Goal: Information Seeking & Learning: Learn about a topic

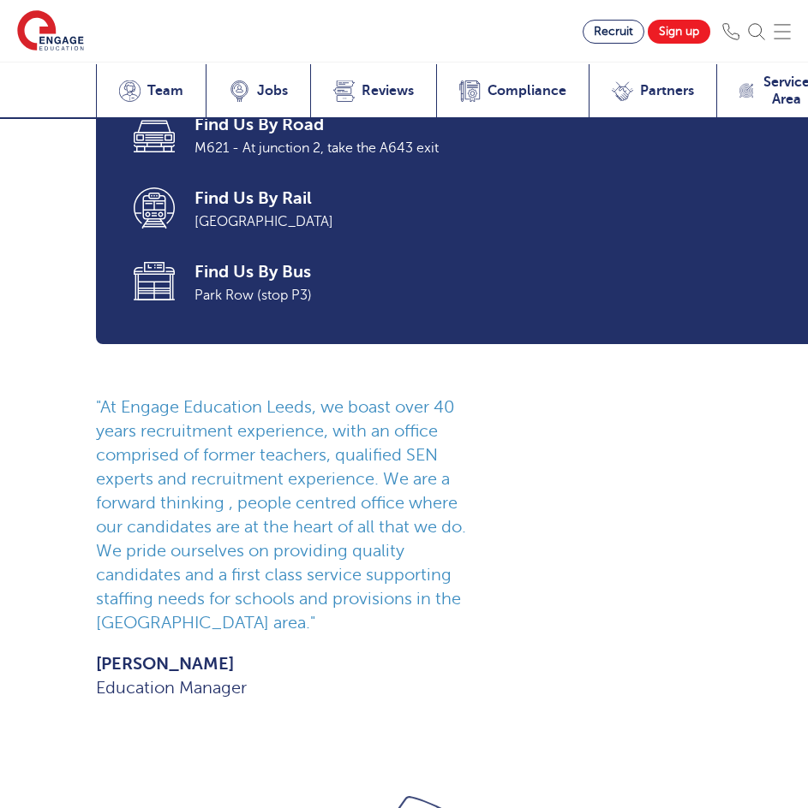
scroll to position [1713, 0]
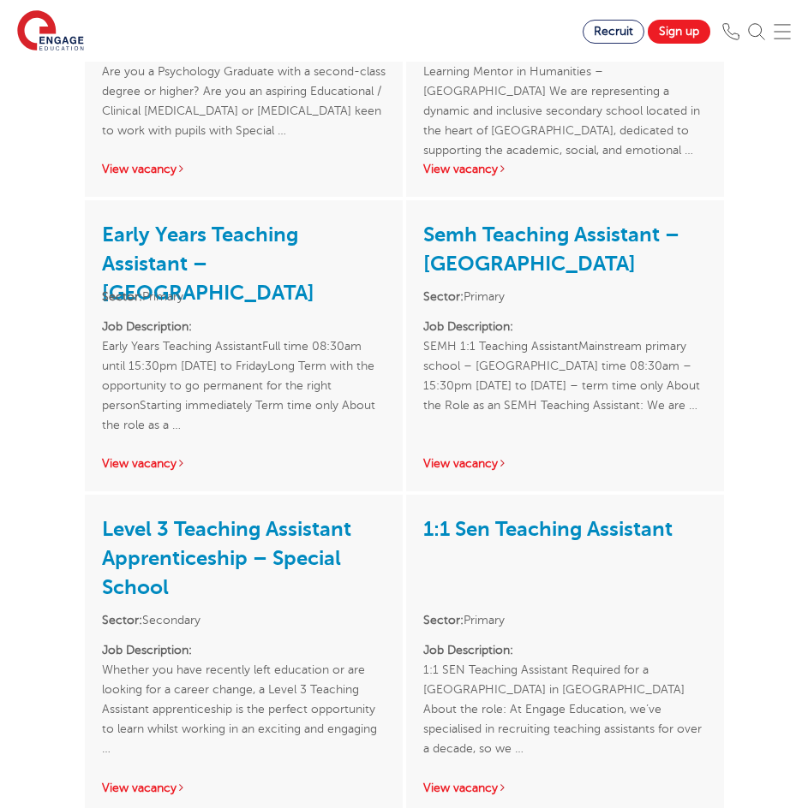
scroll to position [2569, 0]
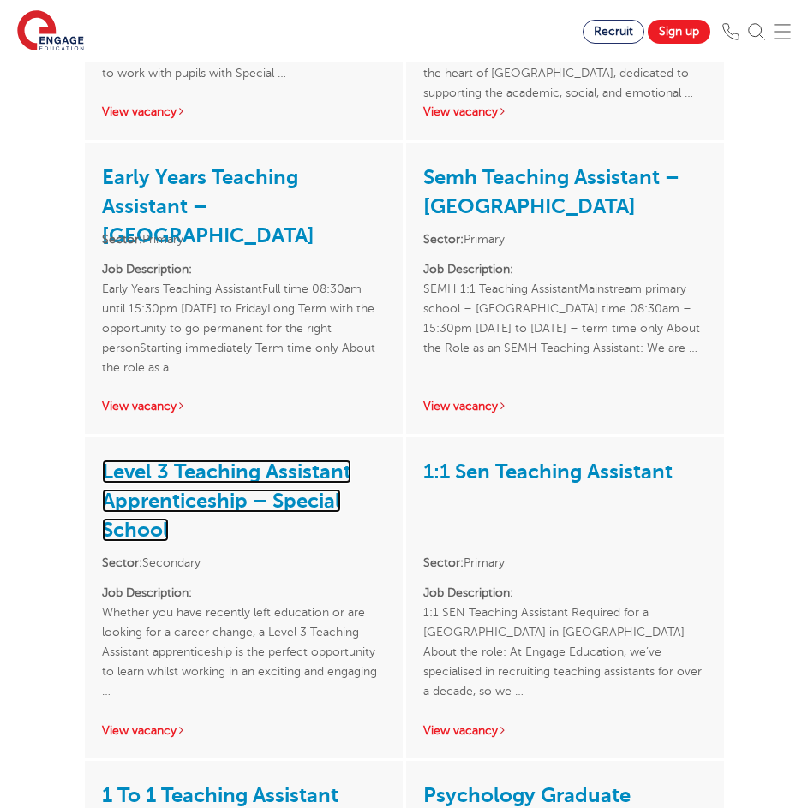
click at [307, 460] on link "Level 3 Teaching Assistant Apprenticeship – Special School" at bounding box center [226, 501] width 249 height 82
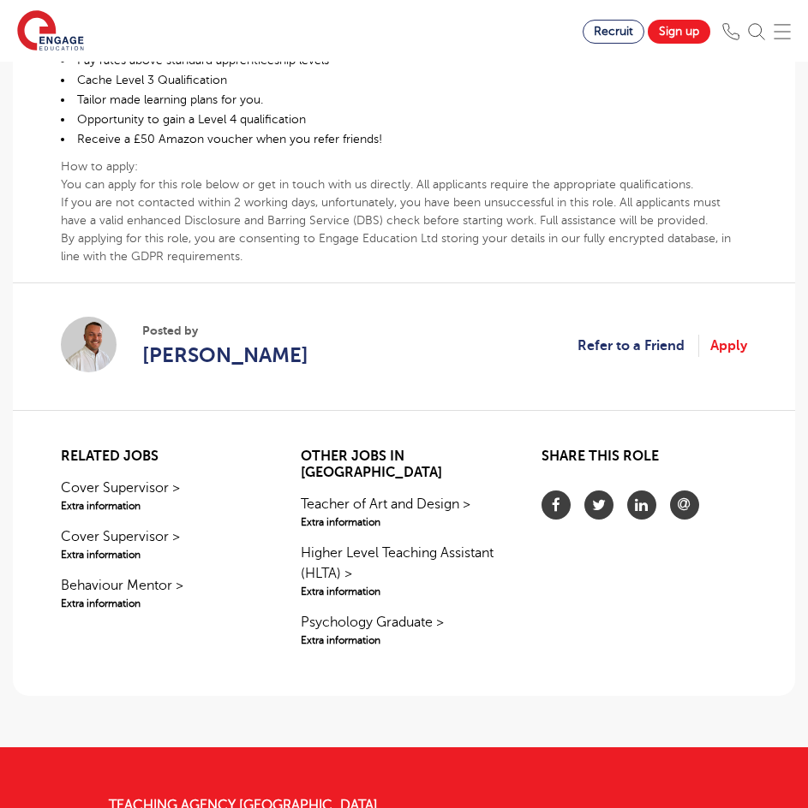
scroll to position [856, 0]
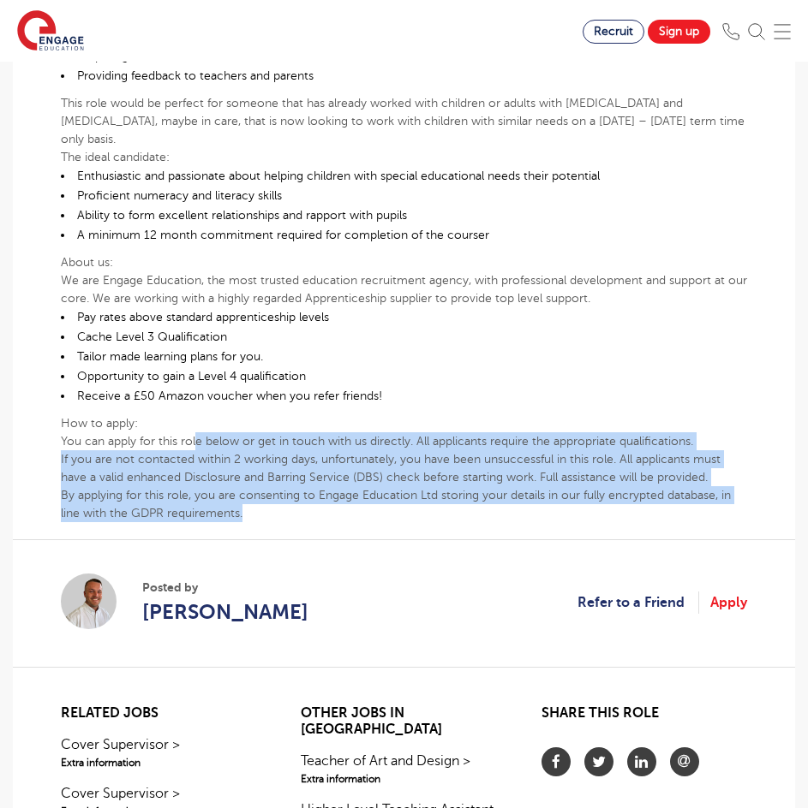
drag, startPoint x: 198, startPoint y: 426, endPoint x: 438, endPoint y: 494, distance: 249.1
click at [438, 494] on div "Whether you have recently left education or are looking for a career change, a …" at bounding box center [404, 130] width 686 height 784
click at [435, 494] on p "By applying for this role, you are consenting to Engage Education Ltd storing y…" at bounding box center [404, 504] width 686 height 36
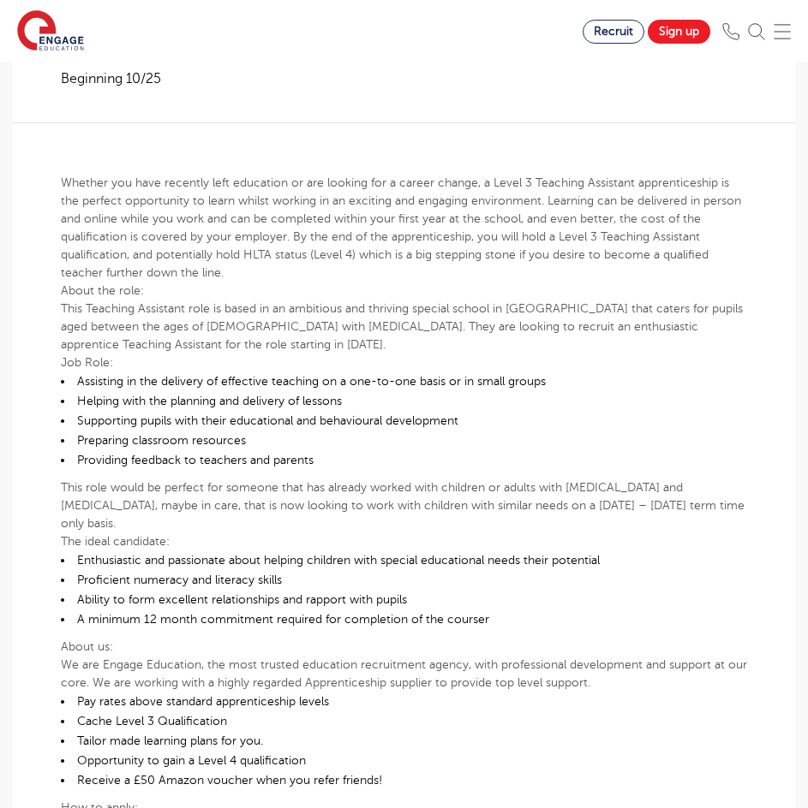
scroll to position [428, 0]
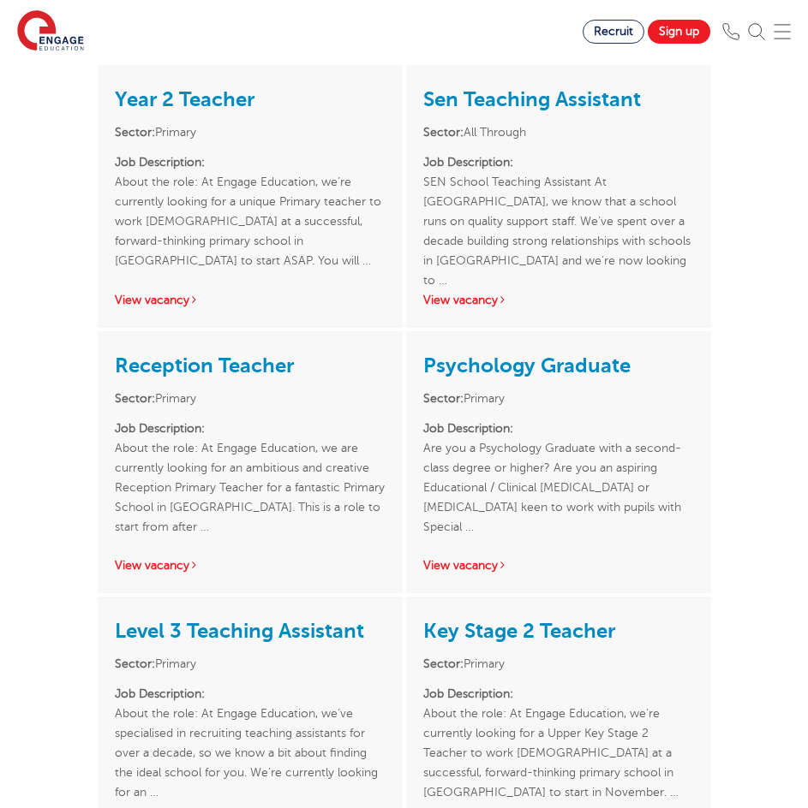
scroll to position [771, 0]
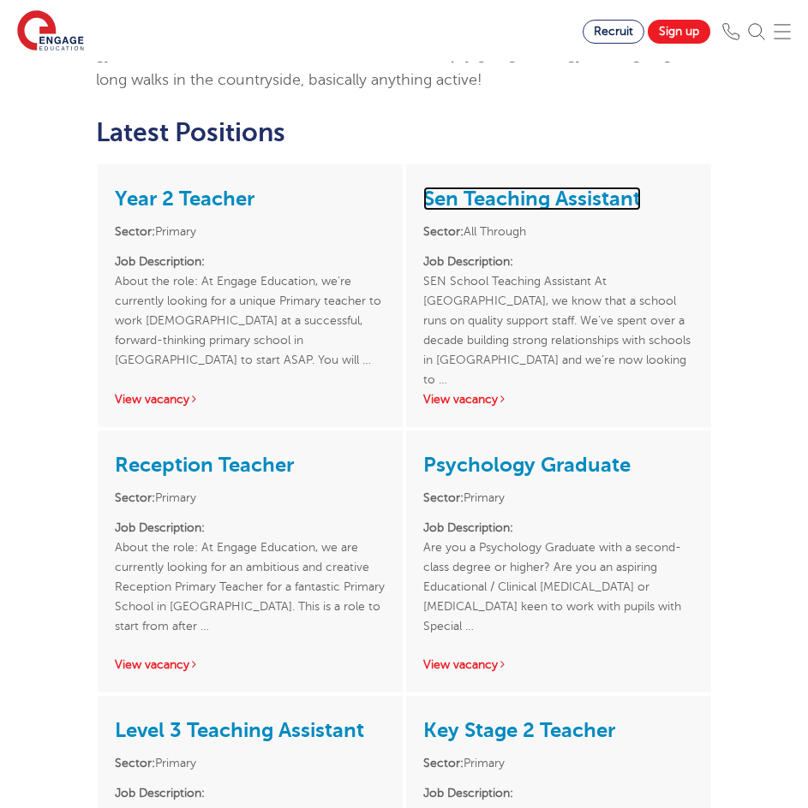
click at [522, 199] on link "Sen Teaching Assistant" at bounding box center [532, 199] width 218 height 24
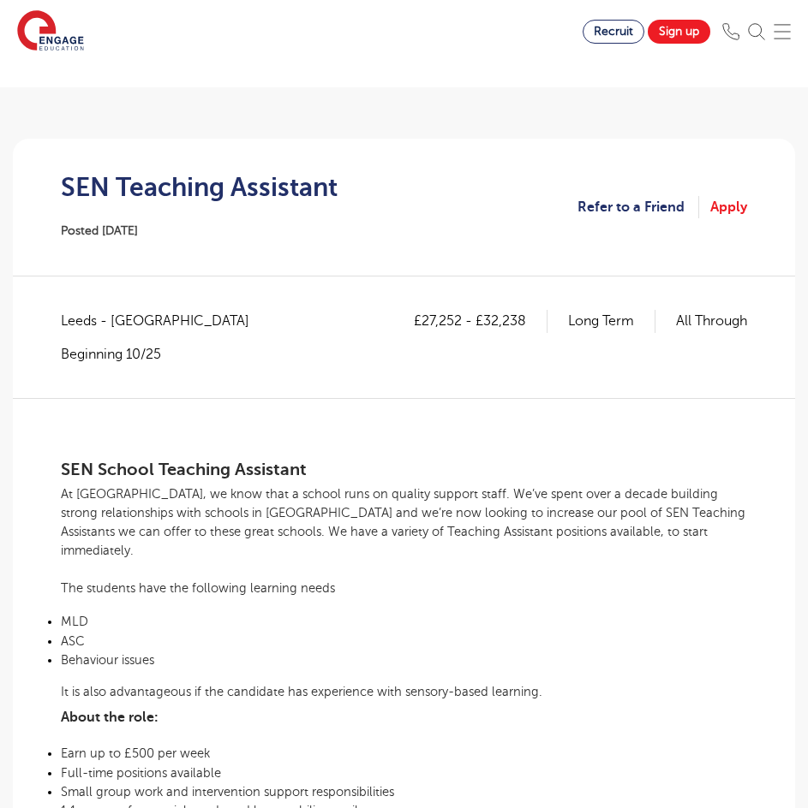
scroll to position [257, 0]
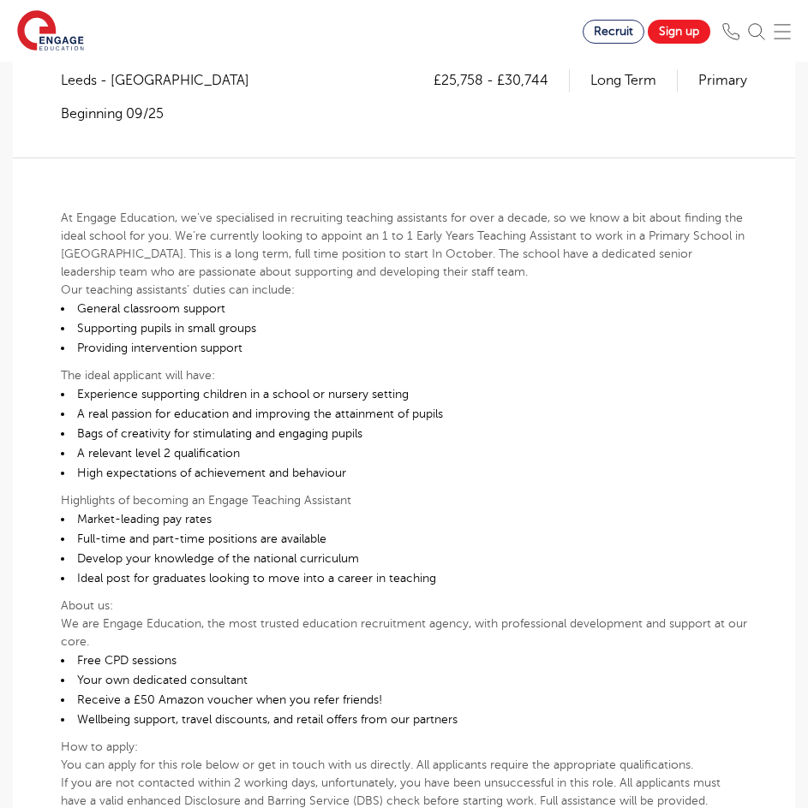
scroll to position [343, 0]
